Goal: Information Seeking & Learning: Learn about a topic

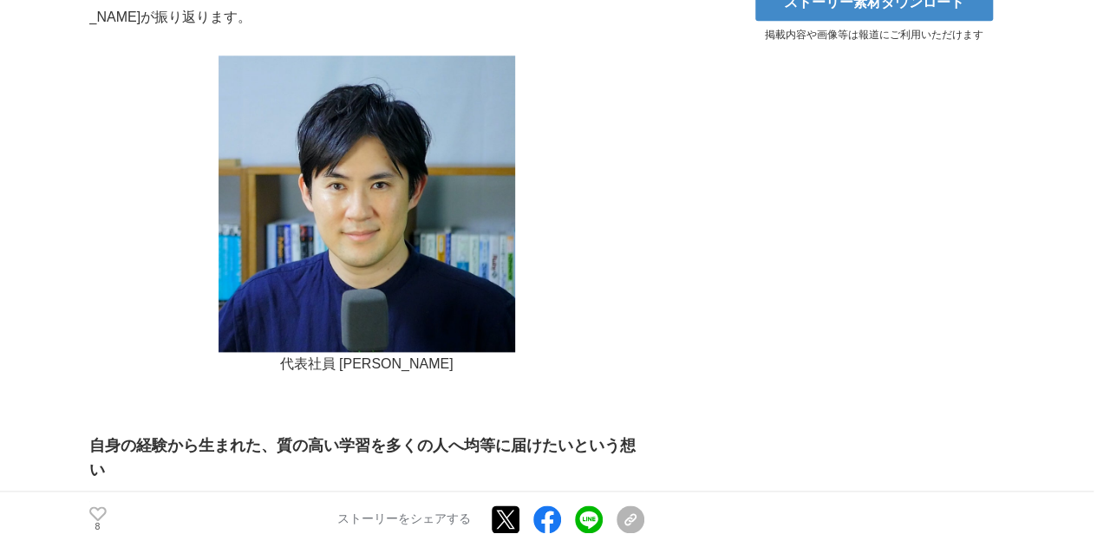
scroll to position [1127, 0]
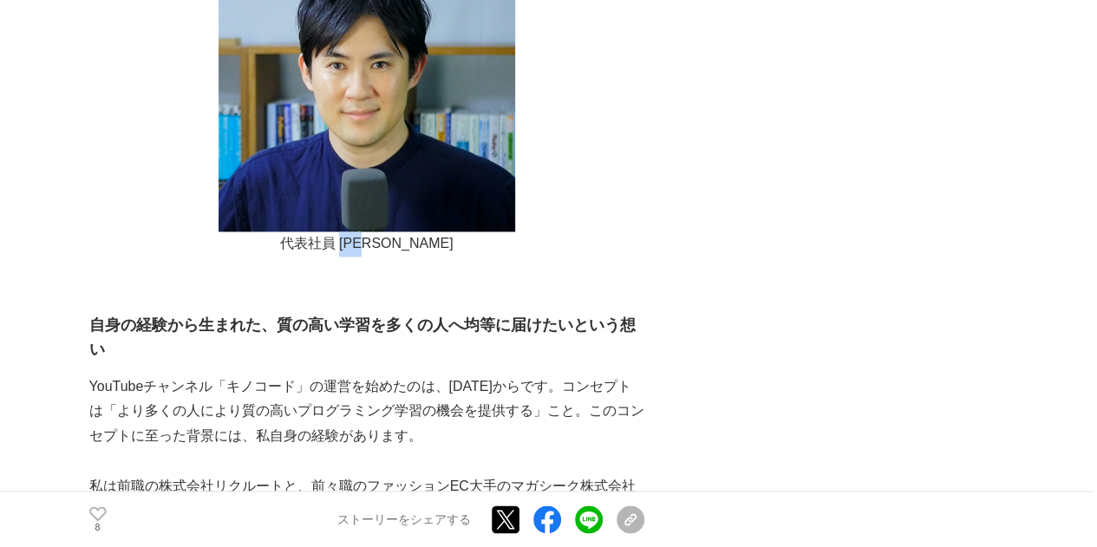
drag, startPoint x: 368, startPoint y: 210, endPoint x: 414, endPoint y: 210, distance: 45.9
click at [414, 231] on p "代表社員 [PERSON_NAME]" at bounding box center [366, 243] width 555 height 25
drag, startPoint x: 444, startPoint y: 210, endPoint x: 366, endPoint y: 212, distance: 78.0
click at [366, 231] on p "代表社員 [PERSON_NAME]" at bounding box center [366, 243] width 555 height 25
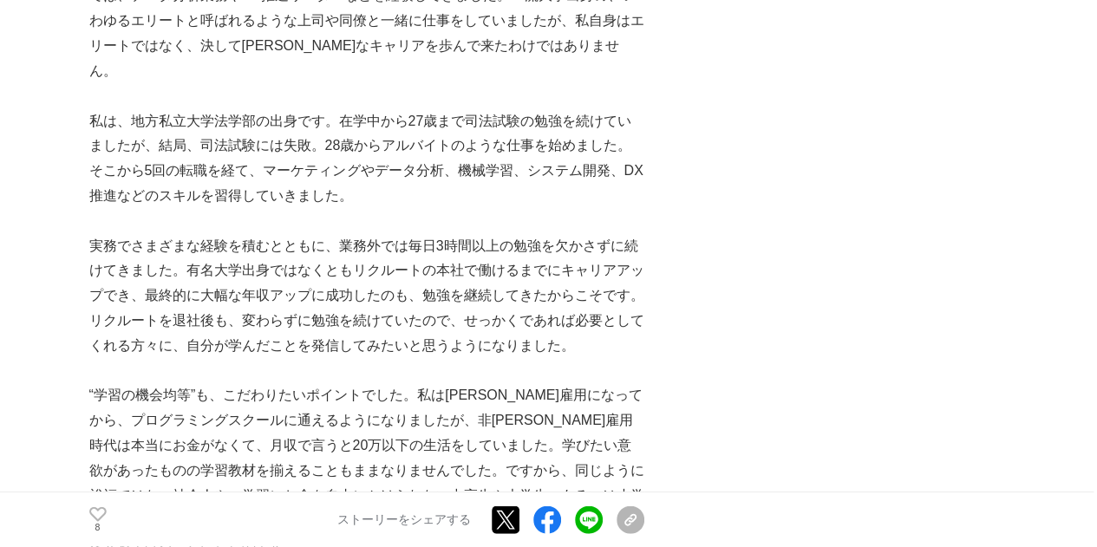
scroll to position [1647, 0]
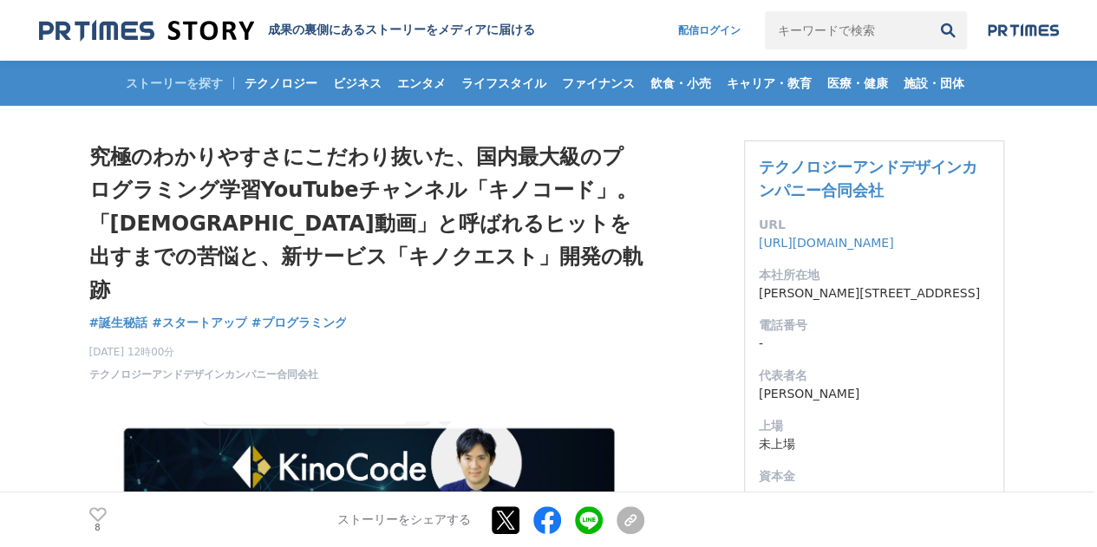
drag, startPoint x: 432, startPoint y: 188, endPoint x: 565, endPoint y: 192, distance: 133.6
click at [537, 192] on h1 "究極のわかりやすさにこだわり抜いた、国内最大級のプログラミング学習YouTubeチャンネル「キノコード」。「[DEMOGRAPHIC_DATA]動画」と呼ばれ…" at bounding box center [366, 223] width 555 height 166
click at [565, 192] on h1 "究極のわかりやすさにこだわり抜いた、国内最大級のプログラミング学習YouTubeチャンネル「キノコード」。「[DEMOGRAPHIC_DATA]動画」と呼ばれ…" at bounding box center [366, 223] width 555 height 166
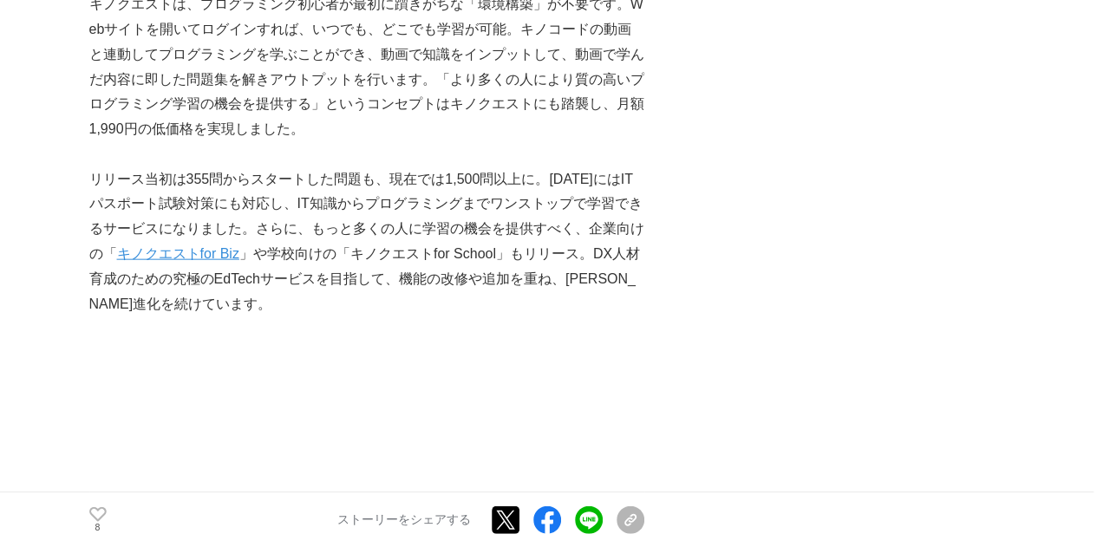
scroll to position [5288, 0]
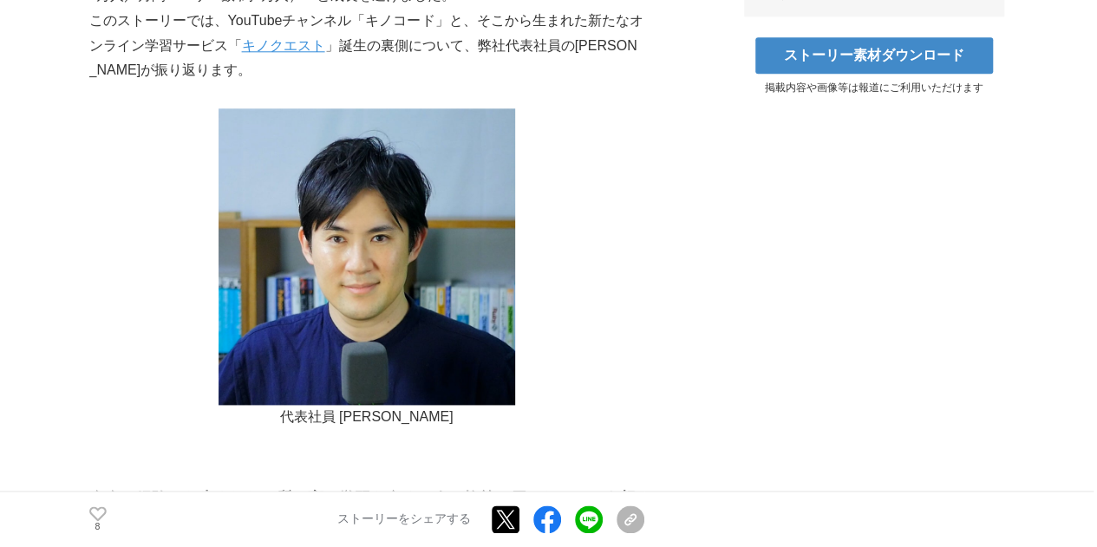
scroll to position [1300, 0]
